Goal: Task Accomplishment & Management: Manage account settings

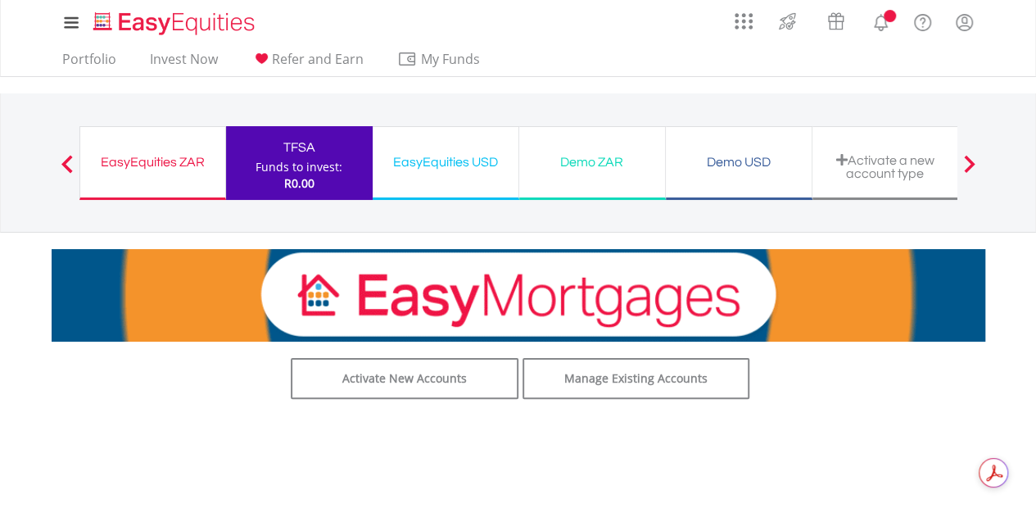
click at [319, 159] on div "Funds to invest:" at bounding box center [298, 167] width 87 height 16
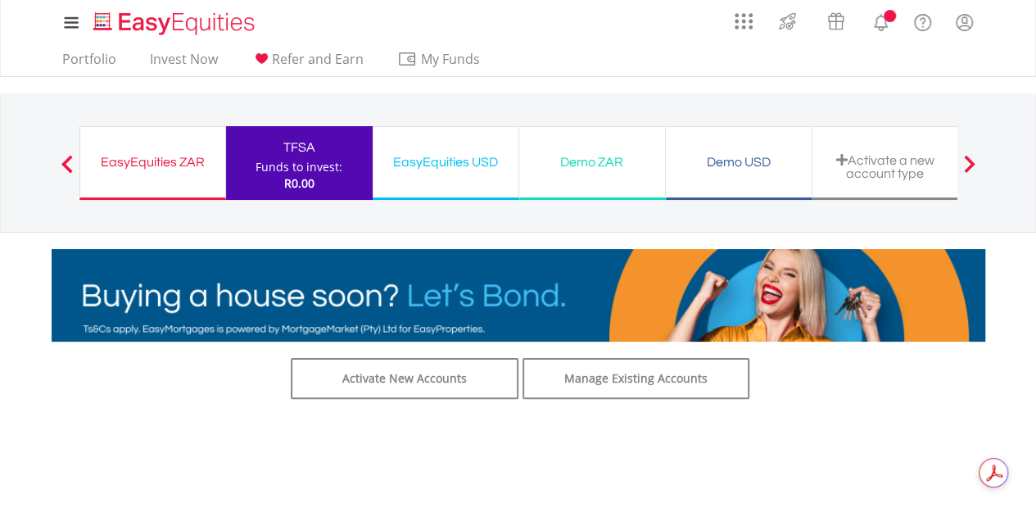
click at [191, 160] on div "EasyEquities ZAR" at bounding box center [152, 162] width 125 height 23
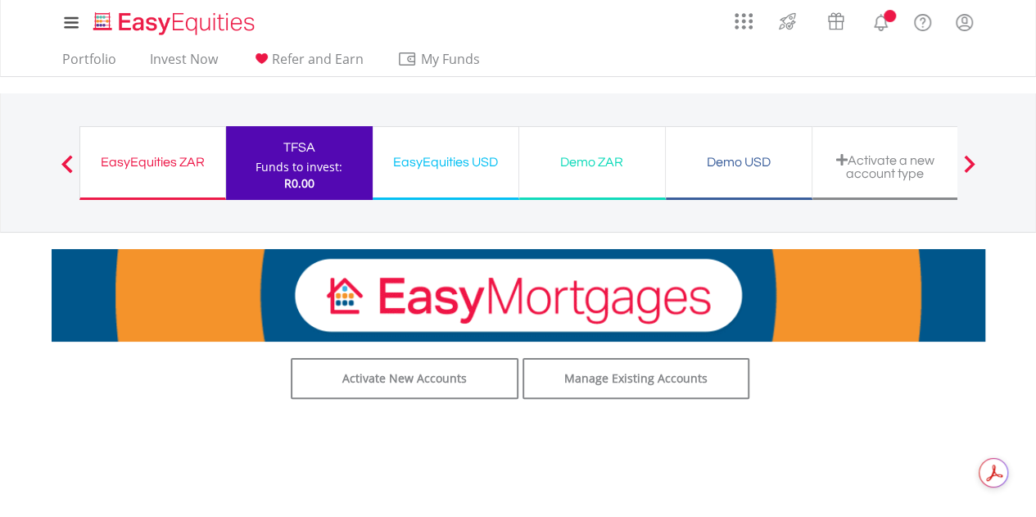
click at [114, 168] on div "EasyEquities ZAR" at bounding box center [152, 162] width 125 height 23
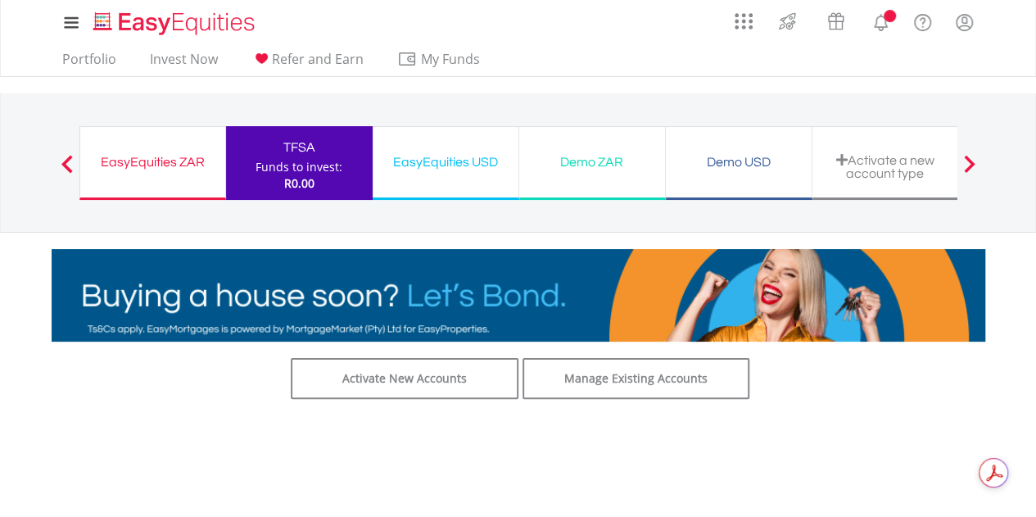
click at [971, 24] on lord-icon "My Profile" at bounding box center [964, 22] width 20 height 20
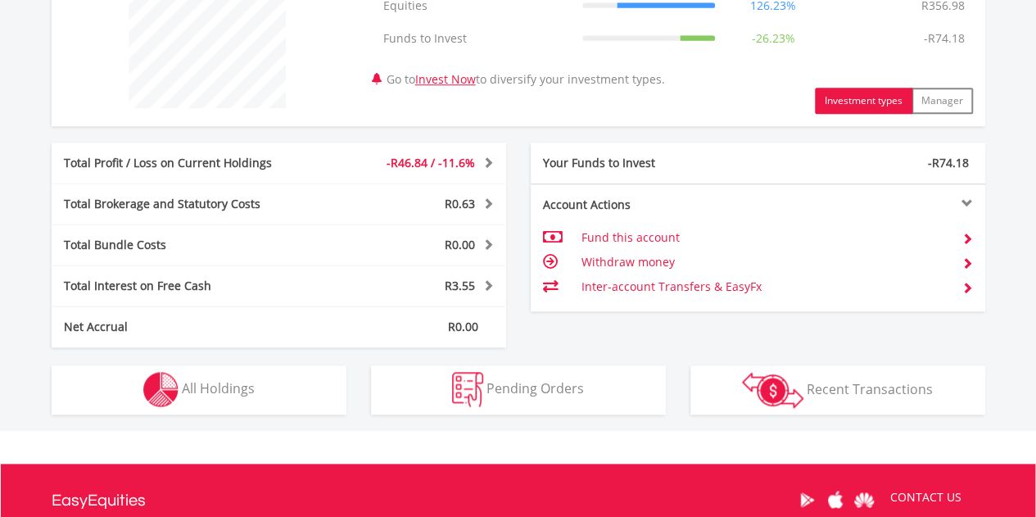
scroll to position [681, 0]
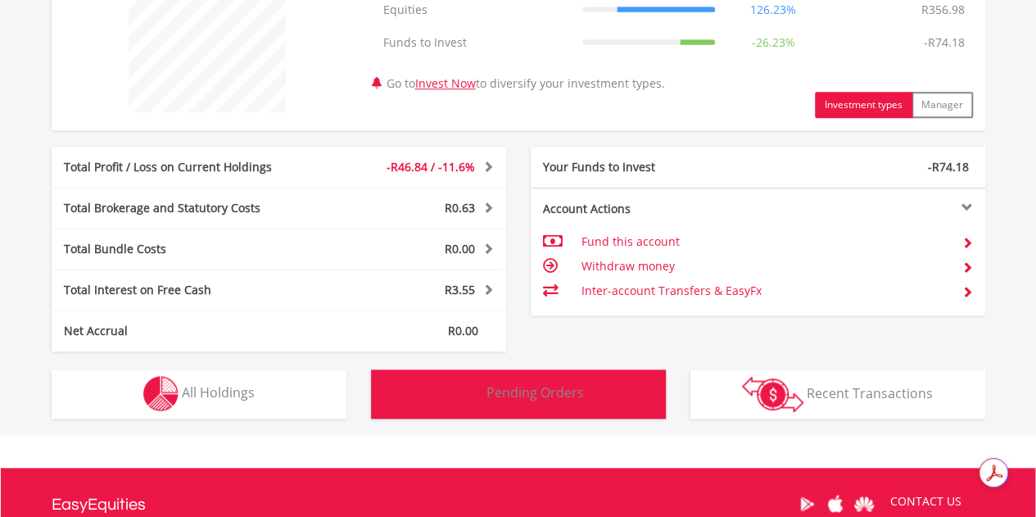
click at [501, 389] on span "Pending Orders" at bounding box center [534, 392] width 97 height 18
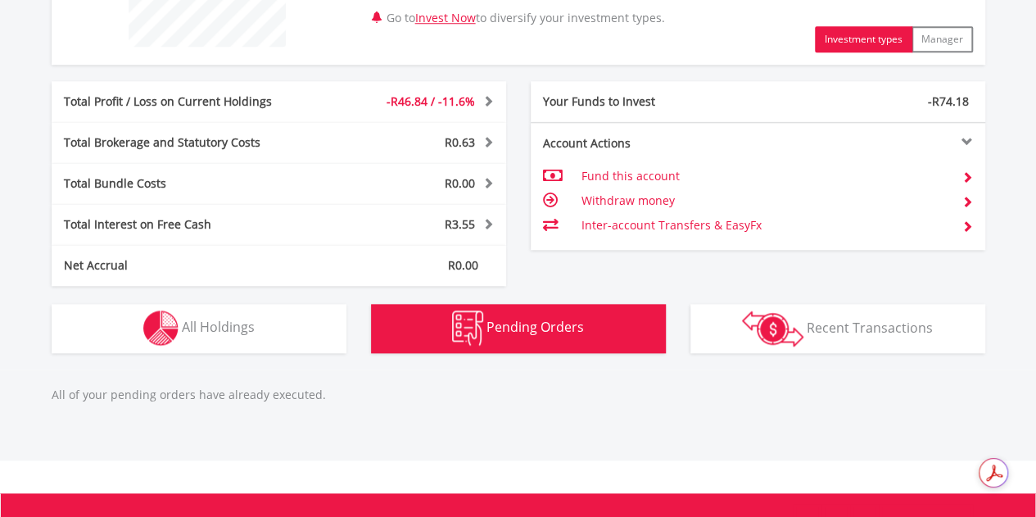
scroll to position [712, 0]
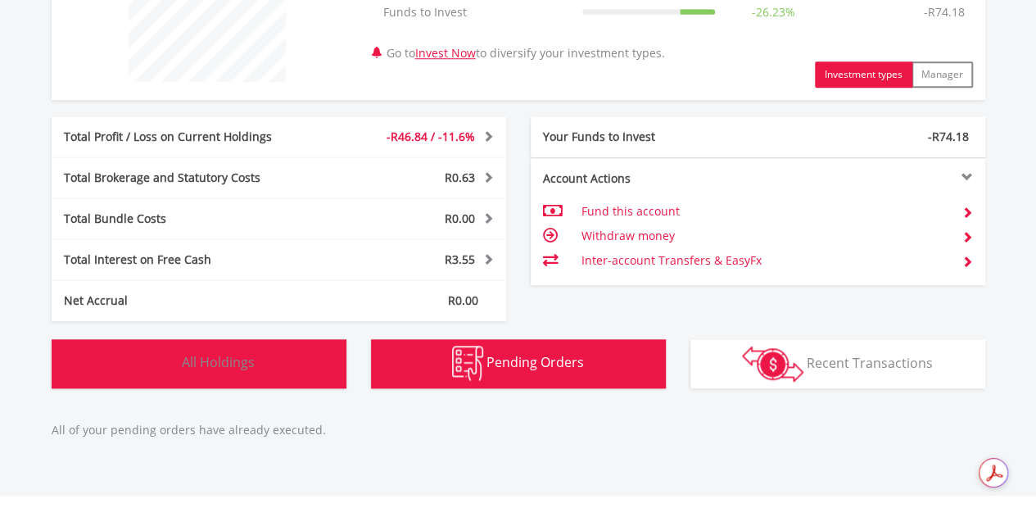
click at [274, 363] on button "Holdings All Holdings" at bounding box center [199, 363] width 295 height 49
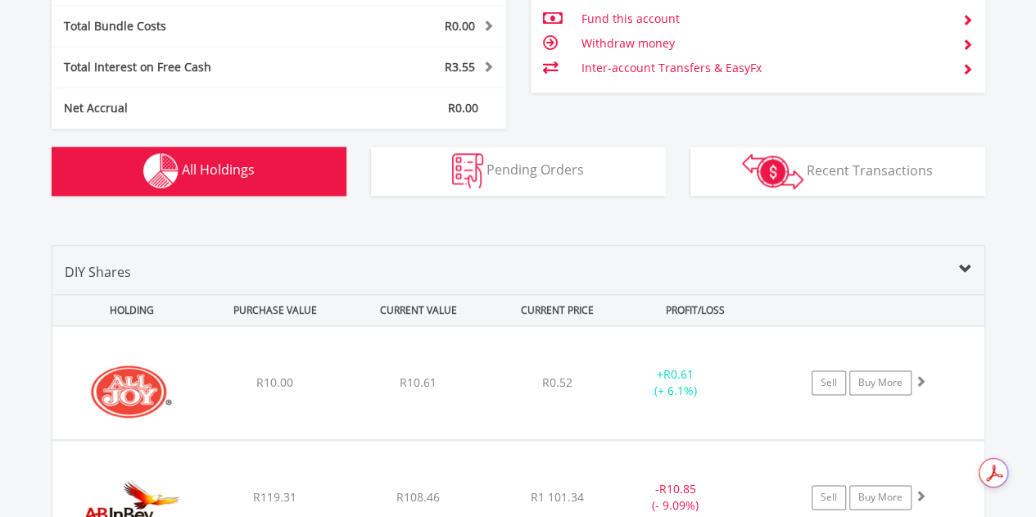
scroll to position [902, 0]
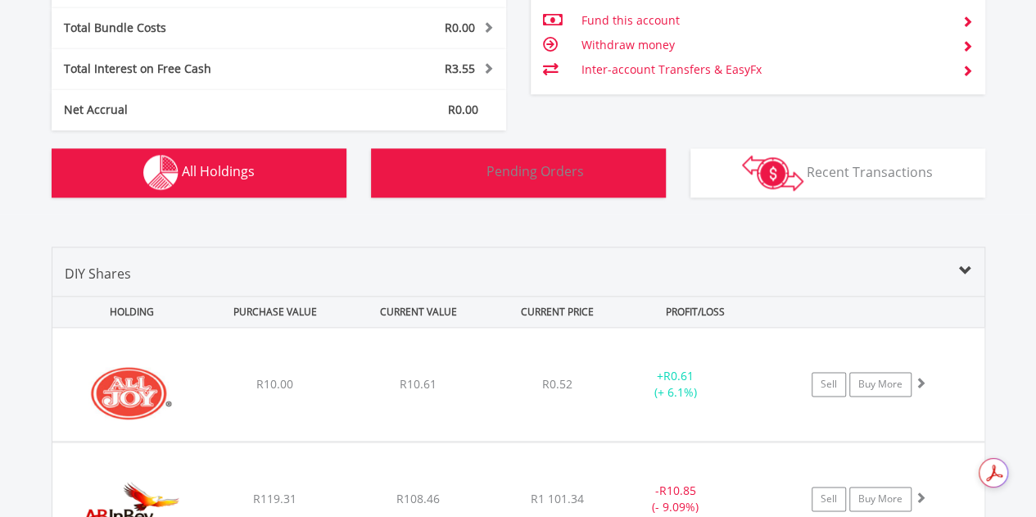
click at [506, 183] on button "Pending Orders Pending Orders" at bounding box center [518, 172] width 295 height 49
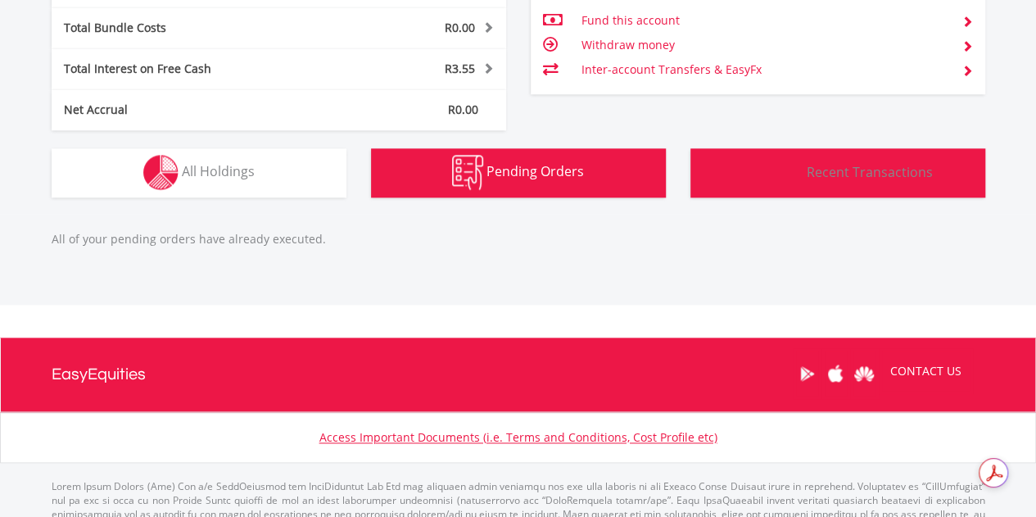
click at [834, 169] on span "Recent Transactions" at bounding box center [869, 171] width 126 height 18
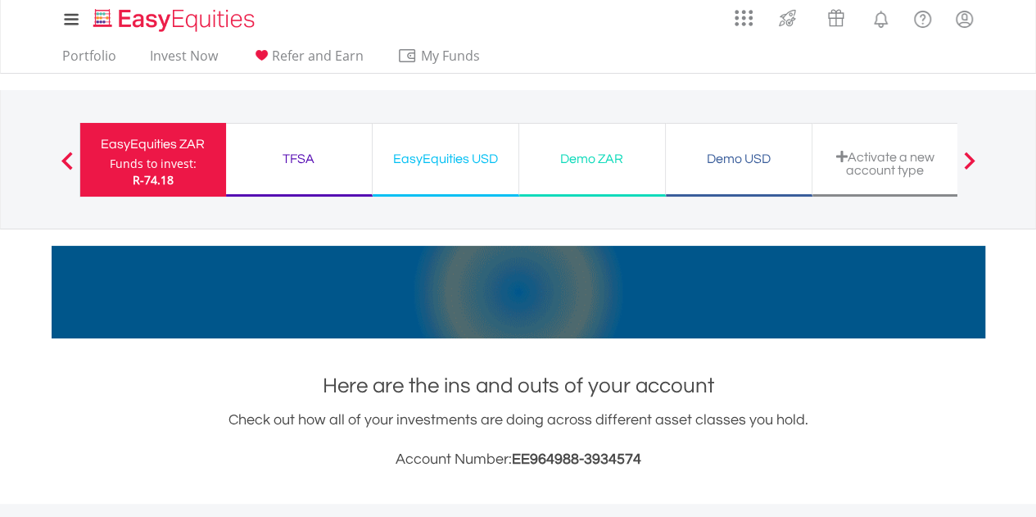
scroll to position [0, 0]
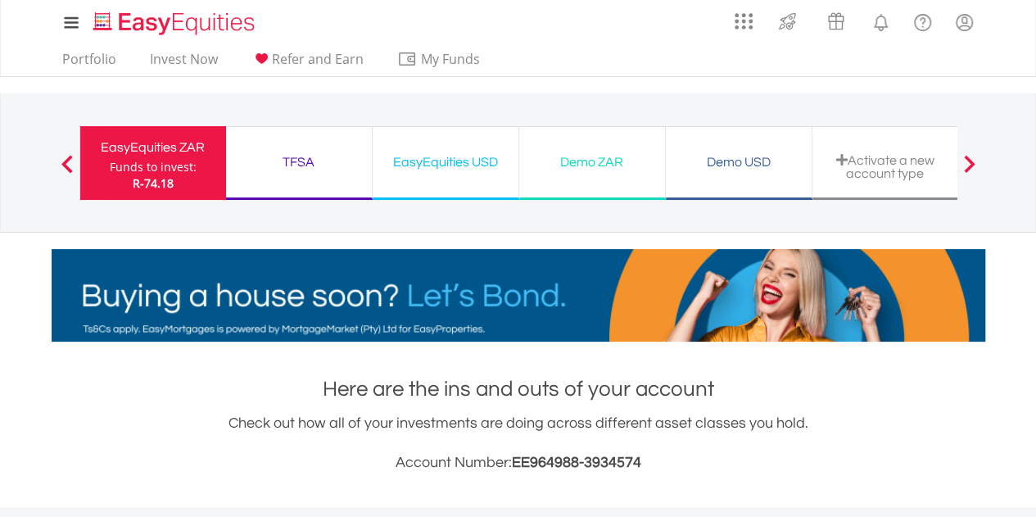
click at [264, 162] on div "TFSA" at bounding box center [299, 162] width 126 height 23
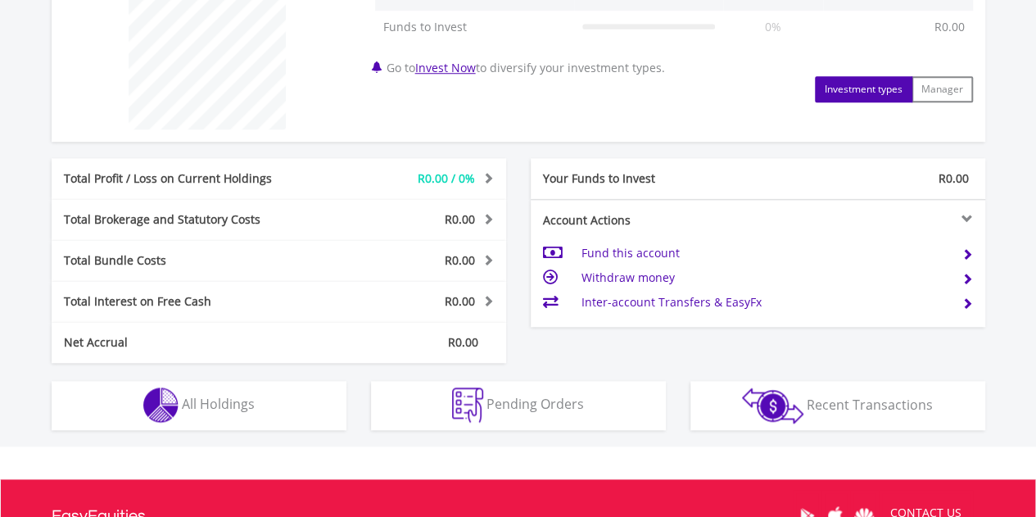
scroll to position [819, 0]
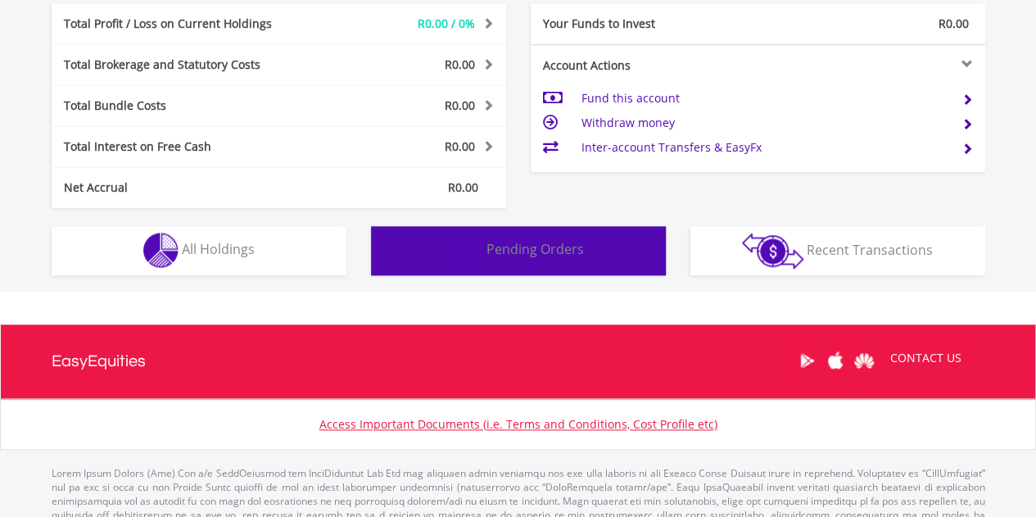
click at [499, 248] on span "Pending Orders" at bounding box center [534, 249] width 97 height 18
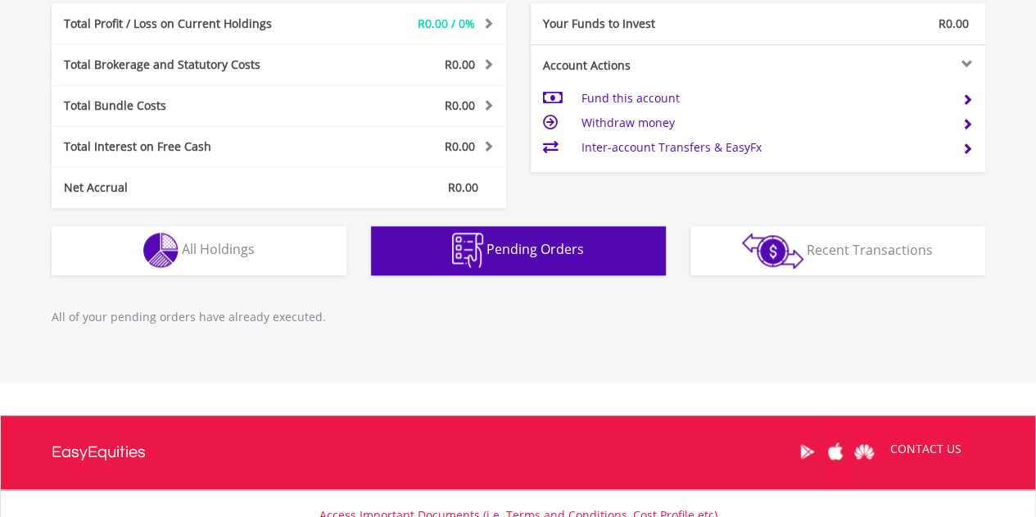
scroll to position [951, 0]
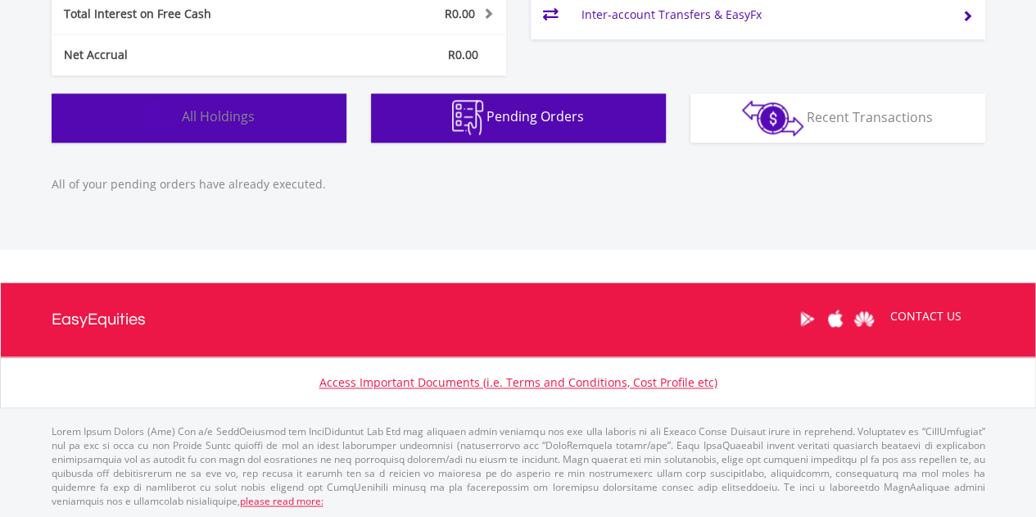
click at [272, 133] on button "Holdings All Holdings" at bounding box center [199, 117] width 295 height 49
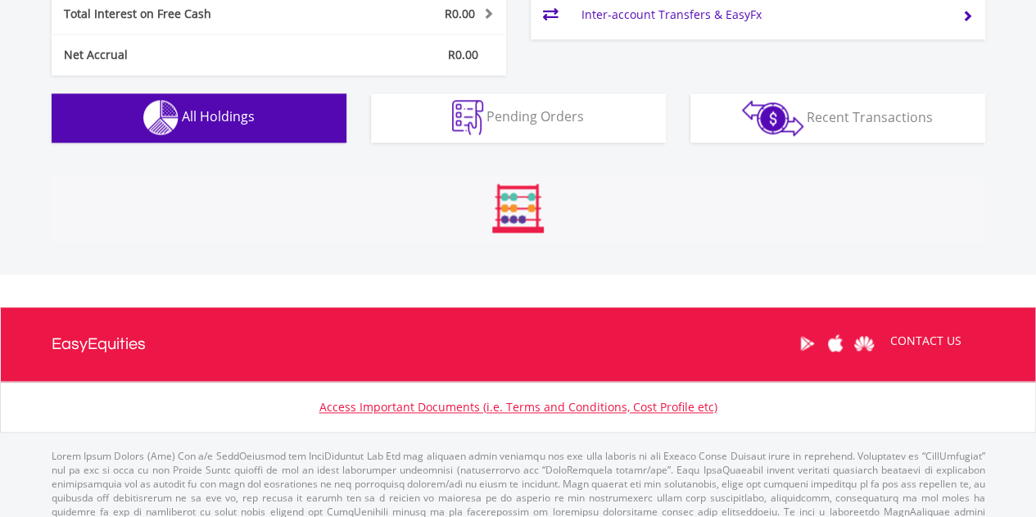
scroll to position [951, 0]
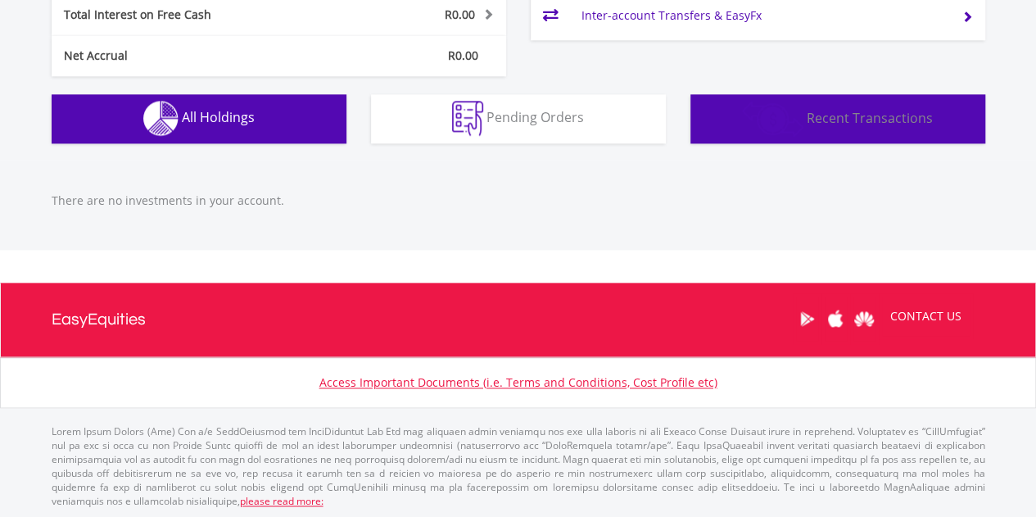
click at [793, 111] on img "button" at bounding box center [772, 119] width 61 height 36
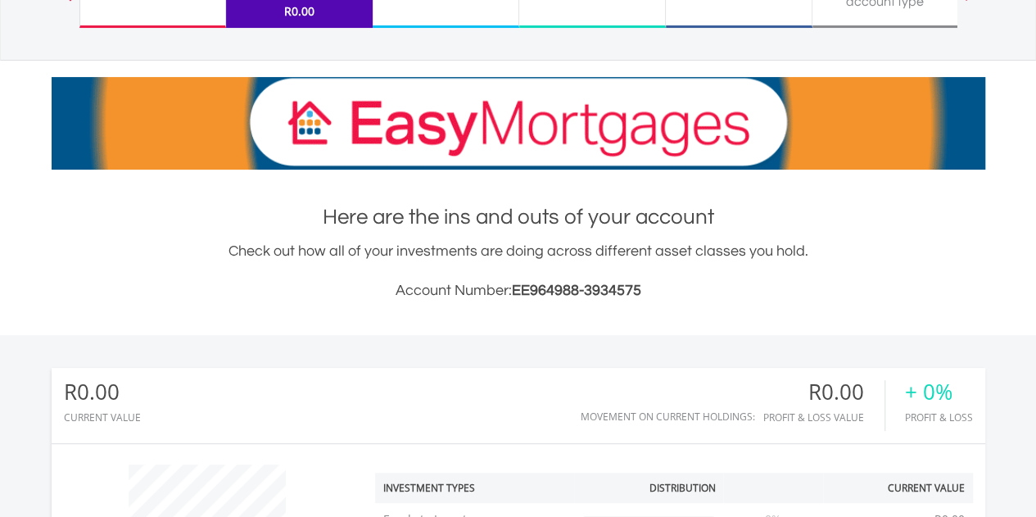
scroll to position [0, 0]
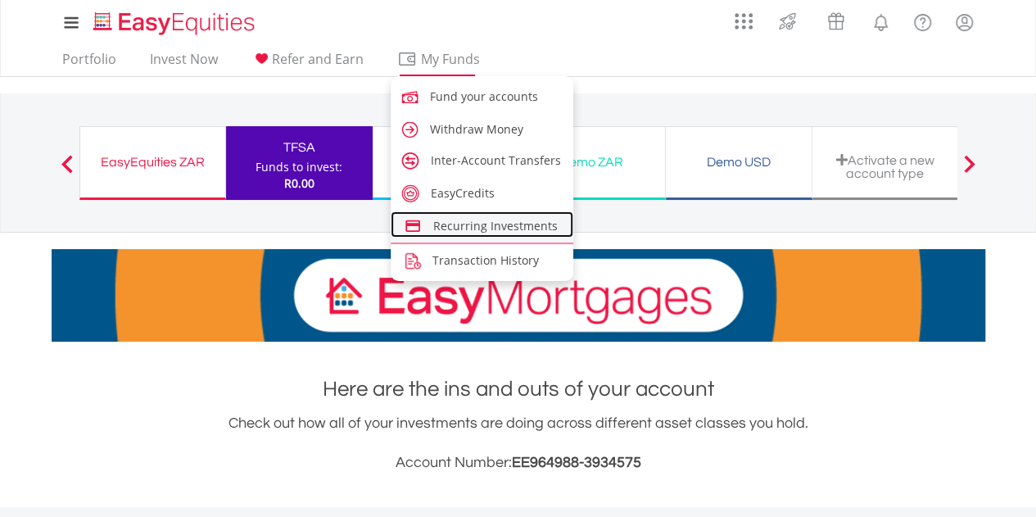
click at [481, 226] on span "Recurring Investments" at bounding box center [495, 226] width 124 height 16
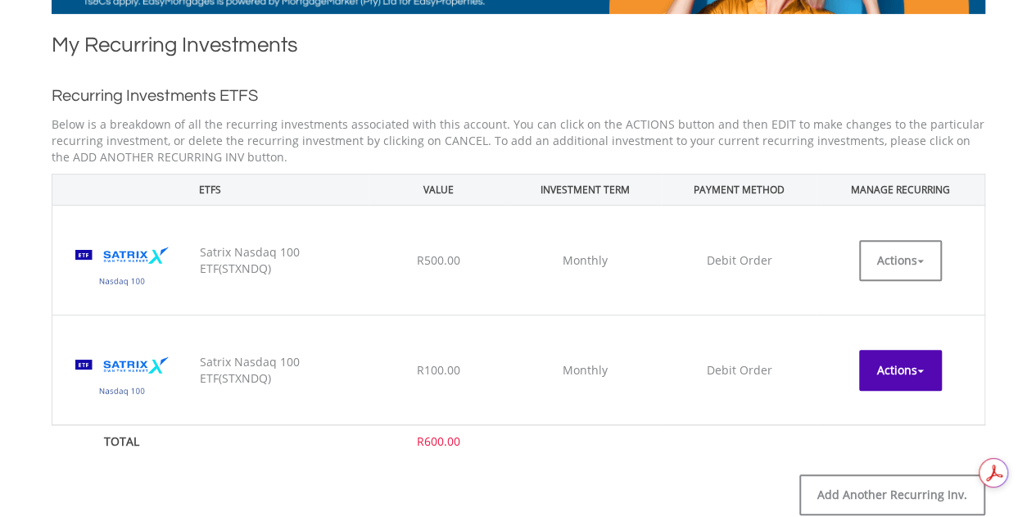
scroll to position [409, 0]
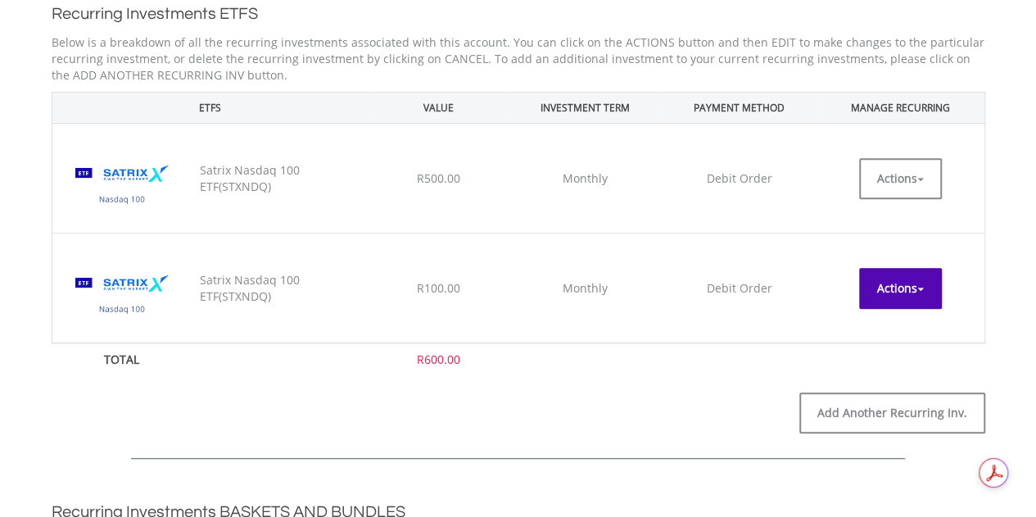
click at [897, 282] on button "Actions" at bounding box center [900, 288] width 83 height 41
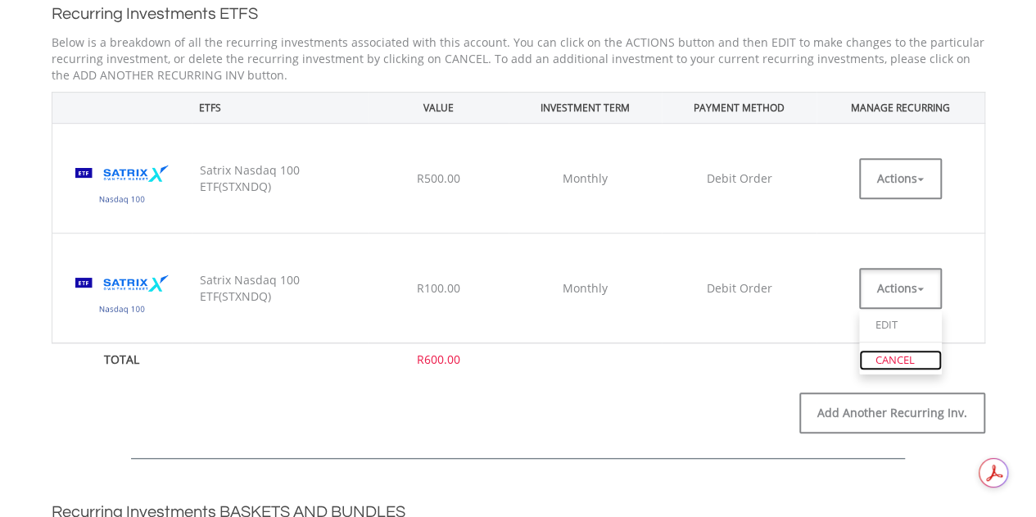
click at [892, 361] on link "CANCEL" at bounding box center [900, 360] width 83 height 20
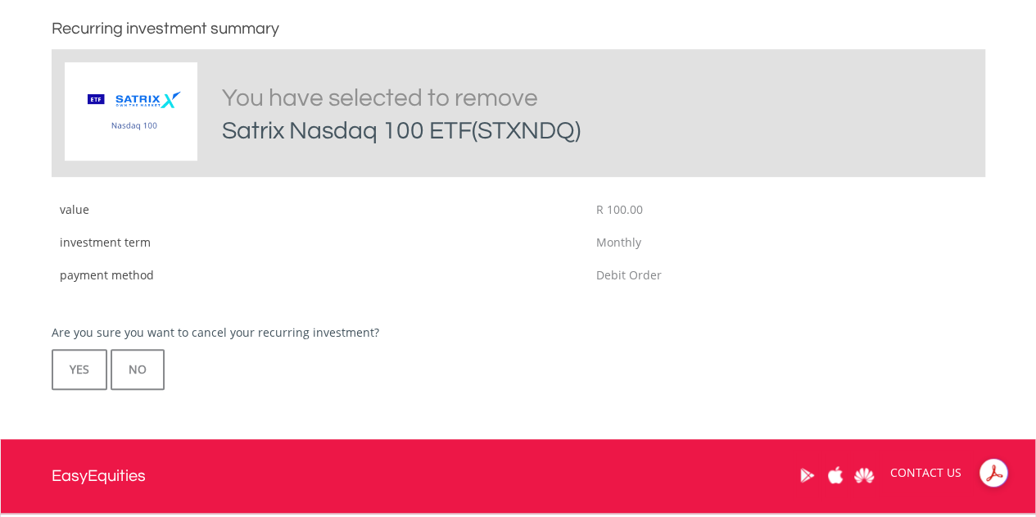
scroll to position [409, 0]
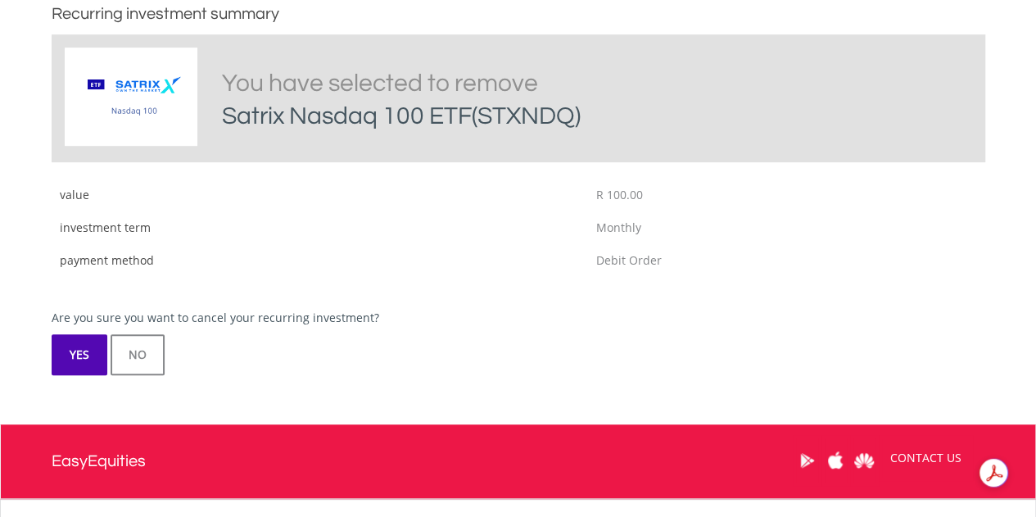
click at [79, 373] on button "YES" at bounding box center [80, 354] width 56 height 41
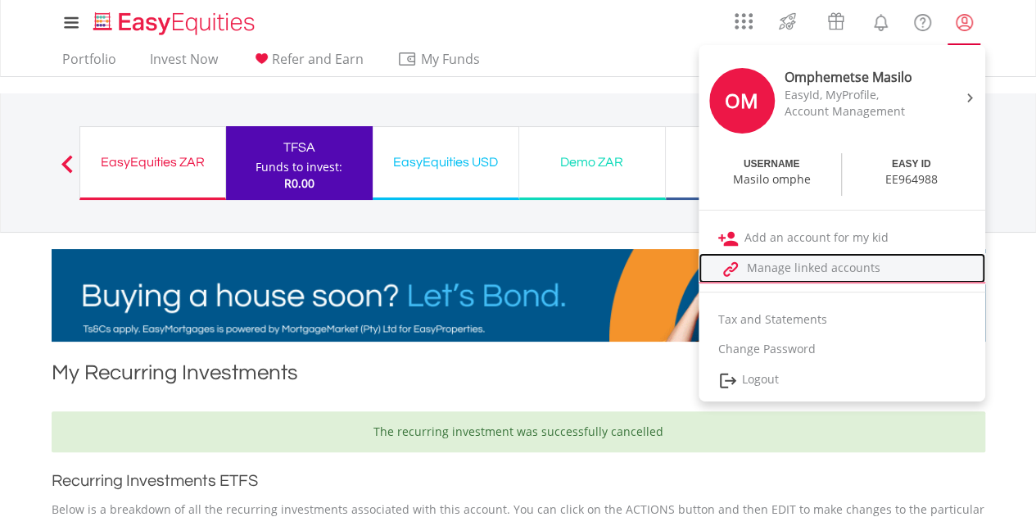
click at [795, 263] on link "Manage linked accounts" at bounding box center [841, 268] width 287 height 30
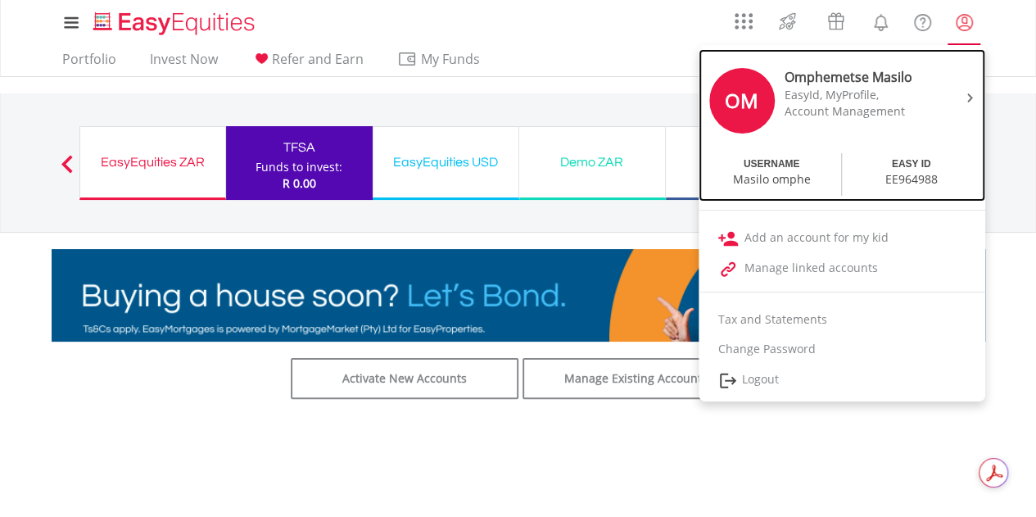
click at [910, 165] on div "EASY ID" at bounding box center [911, 164] width 39 height 14
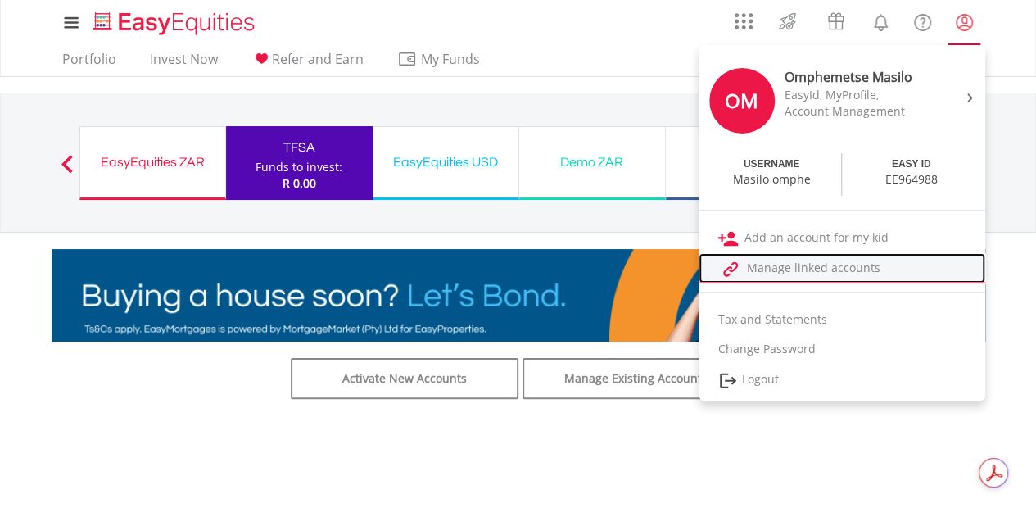
click at [795, 269] on link "Manage linked accounts" at bounding box center [841, 268] width 287 height 30
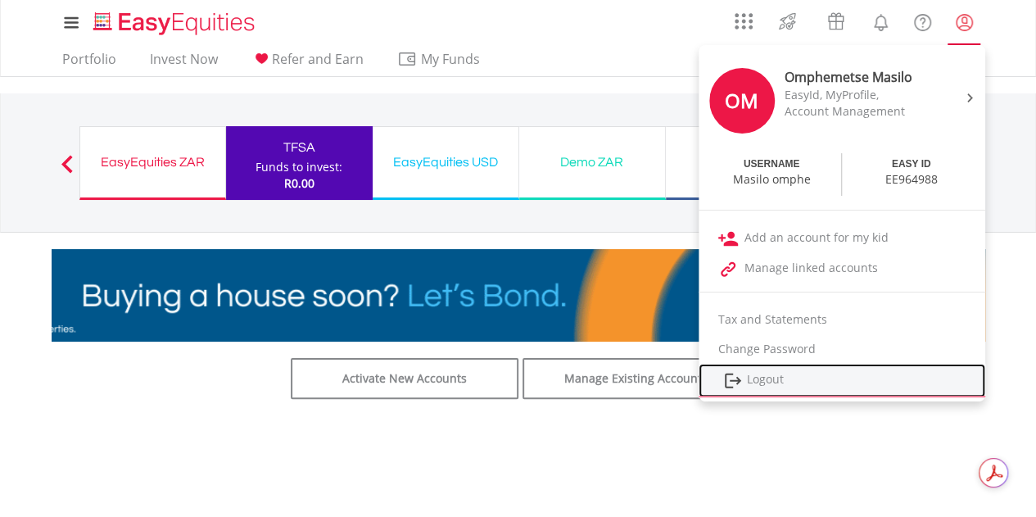
click at [770, 373] on link "Logout" at bounding box center [841, 381] width 287 height 34
